Goal: Transaction & Acquisition: Subscribe to service/newsletter

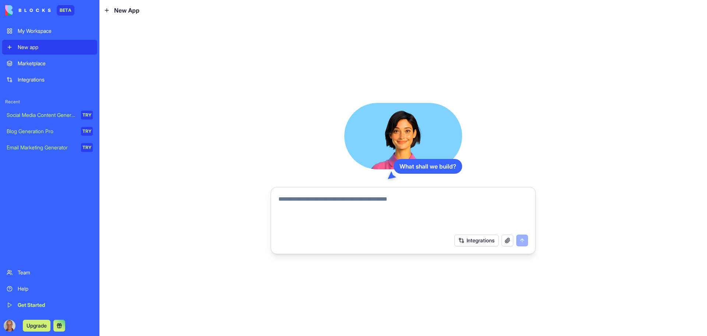
click at [38, 325] on button "Upgrade" at bounding box center [37, 325] width 28 height 12
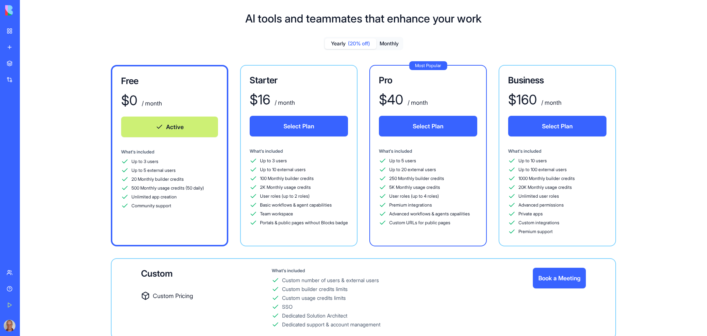
click at [141, 25] on div "AI tools and teammates that enhance your work Yearly (20% off) Monthly Free $ 0…" at bounding box center [363, 181] width 687 height 362
click at [7, 8] on img at bounding box center [28, 10] width 46 height 10
